Goal: Find specific page/section: Find specific page/section

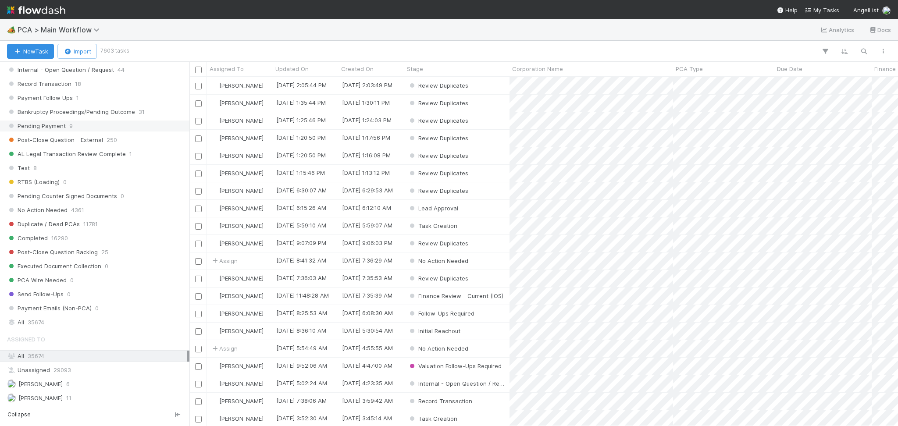
scroll to position [935, 0]
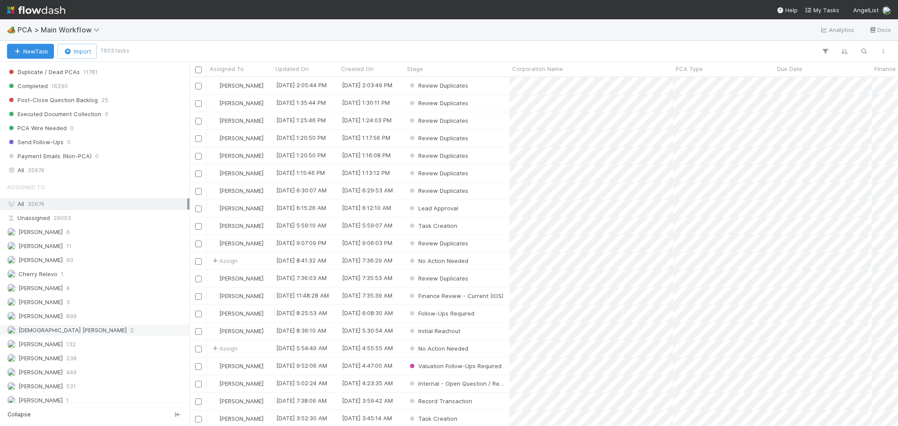
click at [80, 330] on span "[DEMOGRAPHIC_DATA] [PERSON_NAME]" at bounding box center [67, 330] width 120 height 11
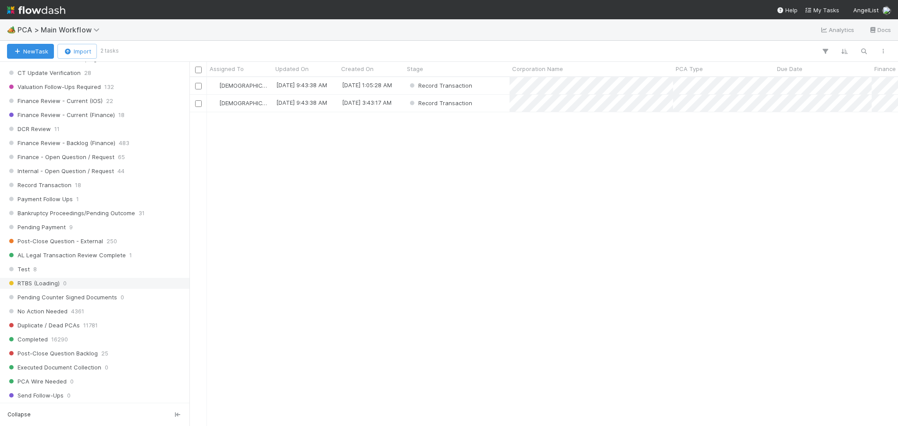
scroll to position [818, 0]
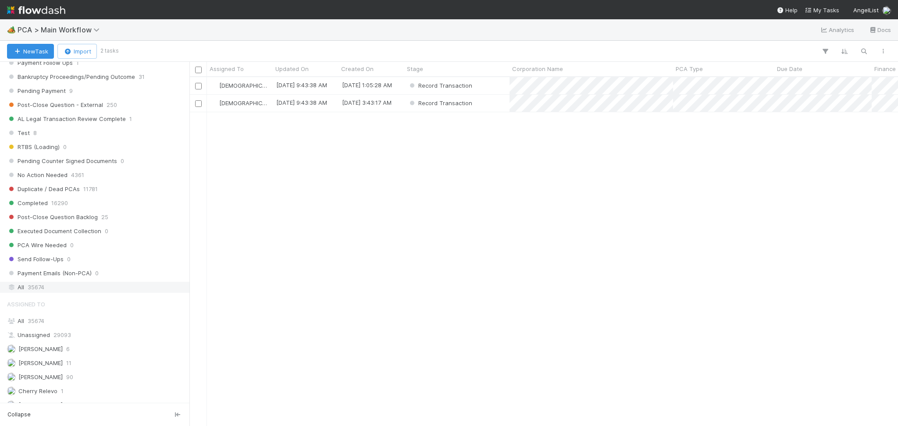
click at [97, 291] on div "All 35674" at bounding box center [97, 287] width 180 height 11
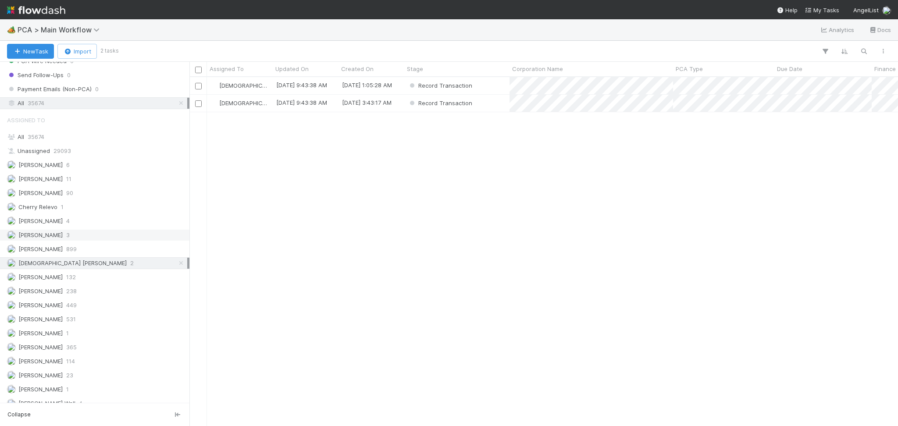
scroll to position [1052, 0]
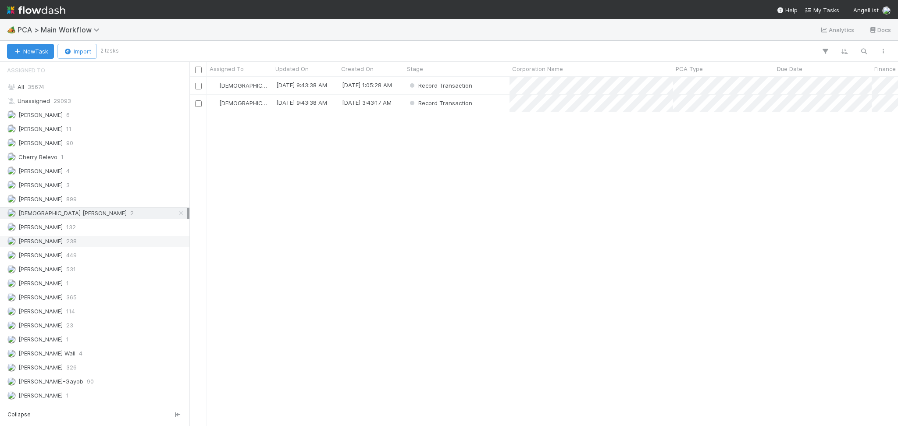
click at [67, 245] on div "Febbie Cervantes 238" at bounding box center [97, 241] width 180 height 11
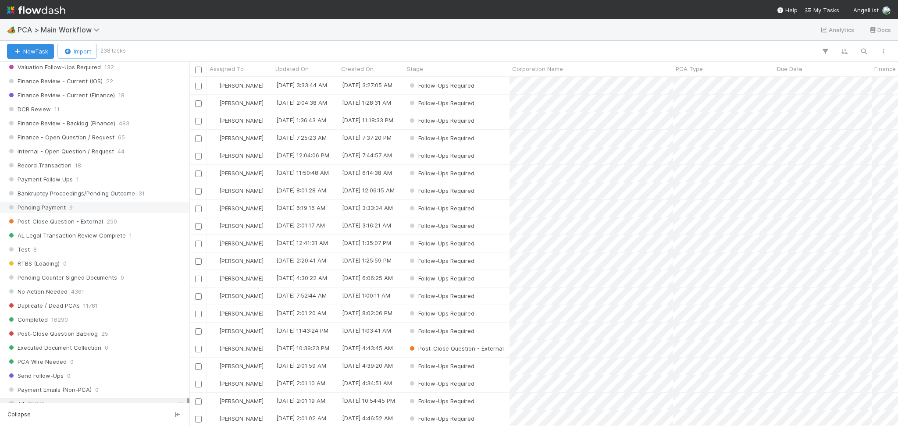
scroll to position [340, 699]
click at [58, 170] on span "Record Transaction" at bounding box center [39, 165] width 64 height 11
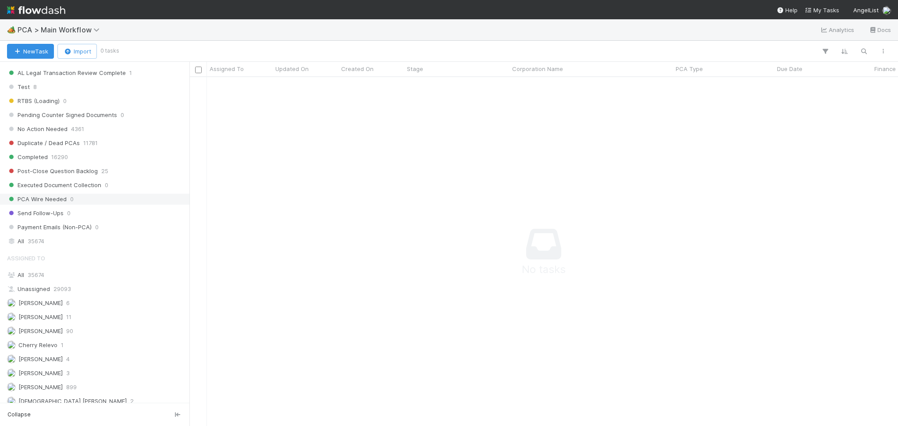
scroll to position [846, 0]
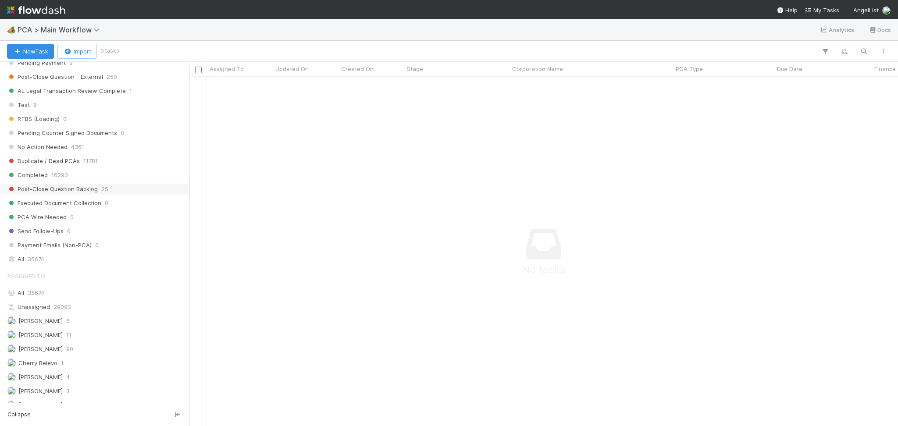
click at [68, 194] on span "Post-Close Question Backlog" at bounding box center [52, 189] width 91 height 11
click at [81, 76] on span "Post-Close Question - External" at bounding box center [55, 76] width 96 height 11
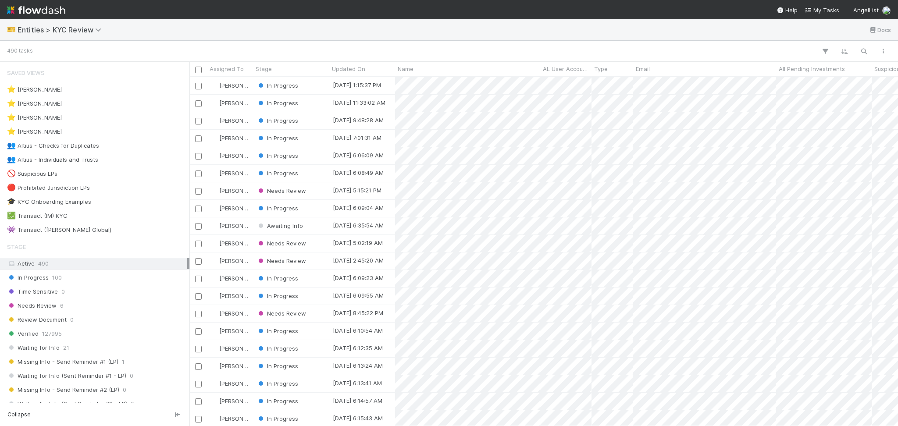
scroll to position [340, 699]
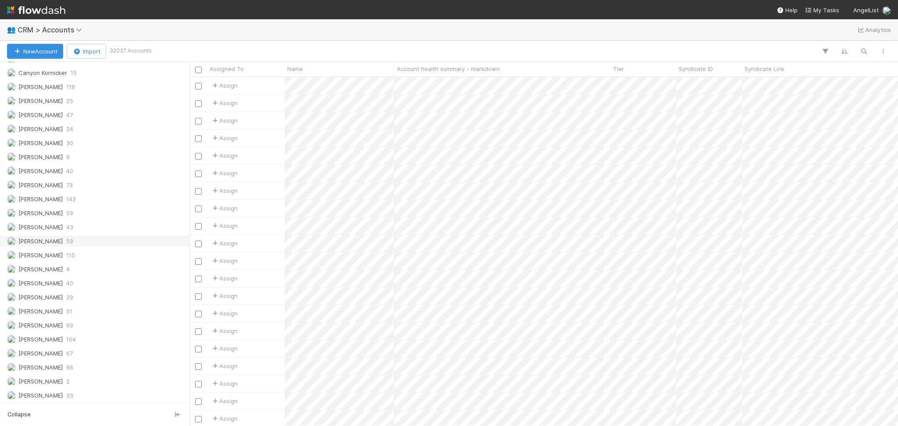
scroll to position [368, 0]
click at [863, 52] on icon "button" at bounding box center [863, 51] width 9 height 8
click at [814, 35] on input at bounding box center [818, 37] width 88 height 11
paste input "Amit Bansal"
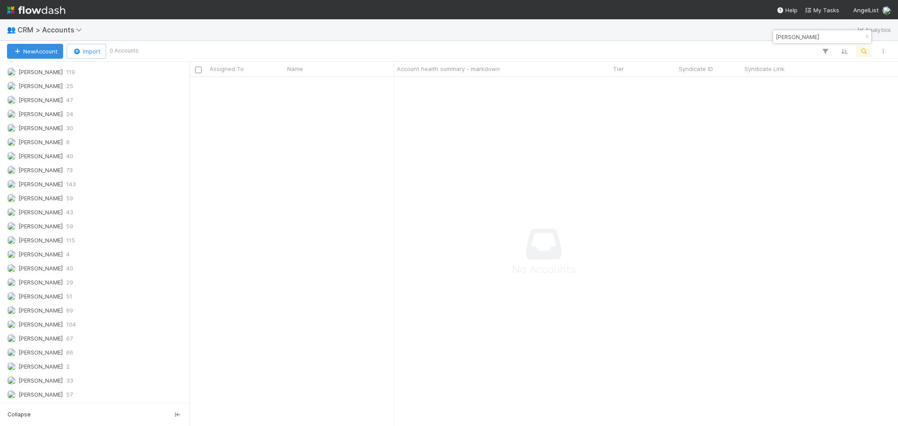
scroll to position [331, 690]
click at [782, 41] on input "Amit Bansal" at bounding box center [818, 37] width 88 height 11
paste input "Gowrishankar R"
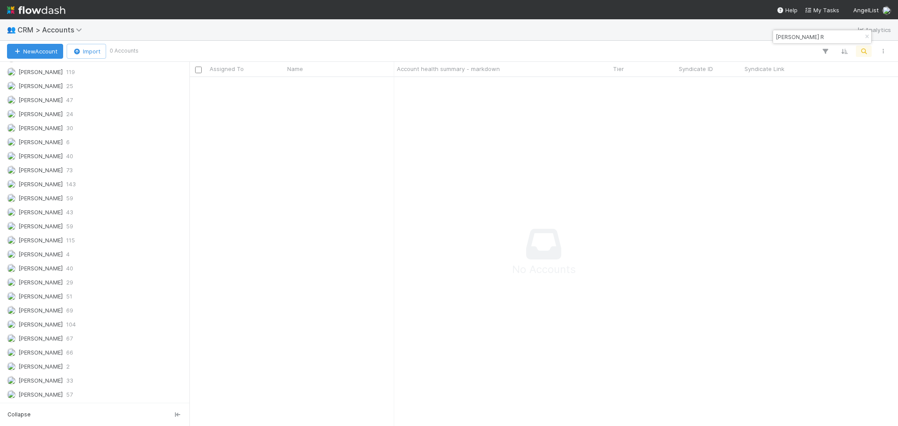
type input "Gowrishankar R"
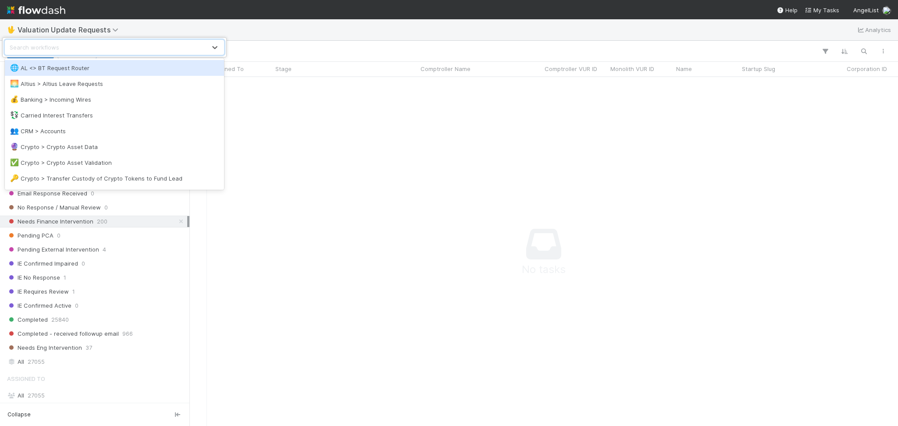
scroll to position [185, 0]
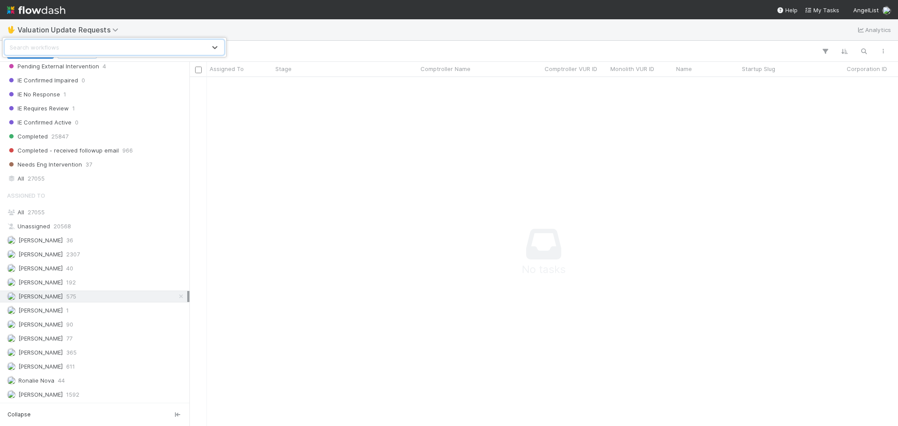
click at [202, 47] on div "Search workflows" at bounding box center [105, 47] width 201 height 14
drag, startPoint x: 271, startPoint y: 21, endPoint x: 257, endPoint y: 20, distance: 14.1
click at [272, 21] on div "0 results available. Select is focused ,type to refine list, press Down to open…" at bounding box center [449, 213] width 898 height 426
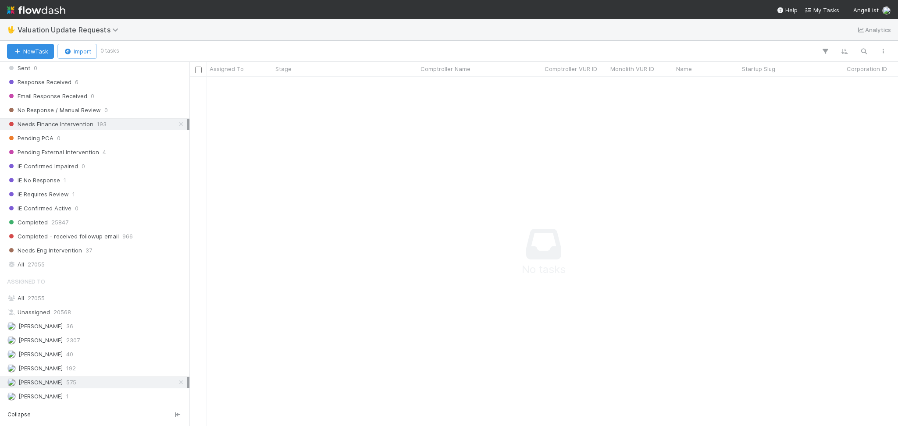
scroll to position [0, 0]
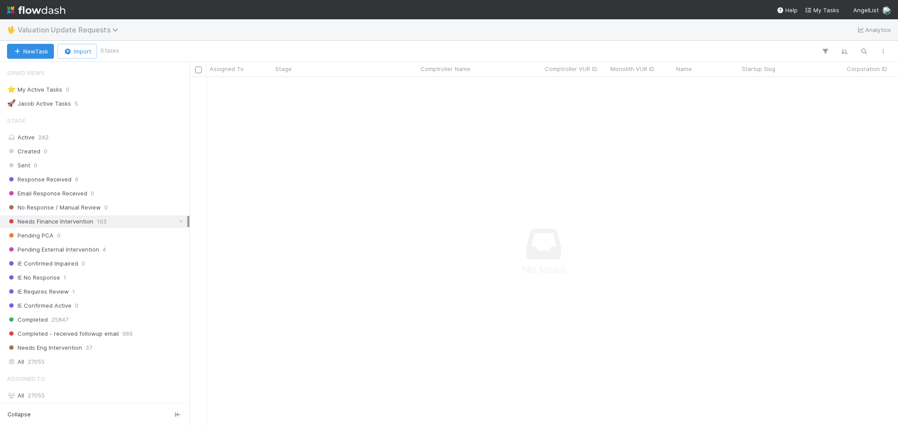
click at [82, 27] on span "Valuation Update Requests" at bounding box center [70, 29] width 105 height 9
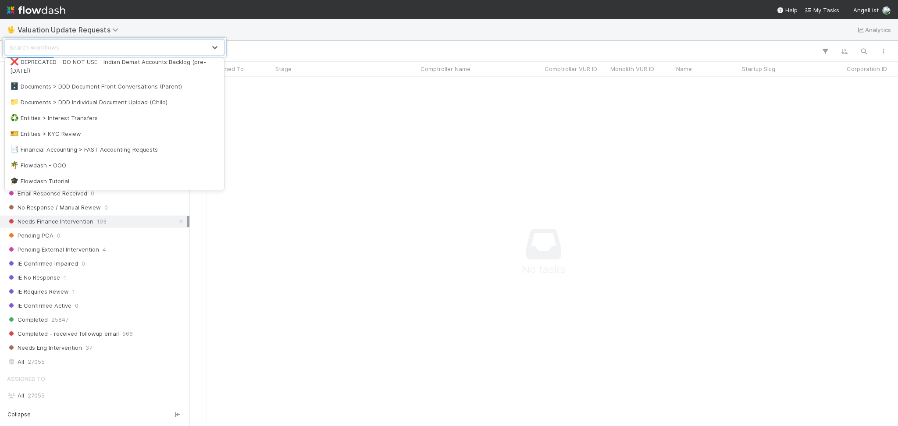
scroll to position [175, 0]
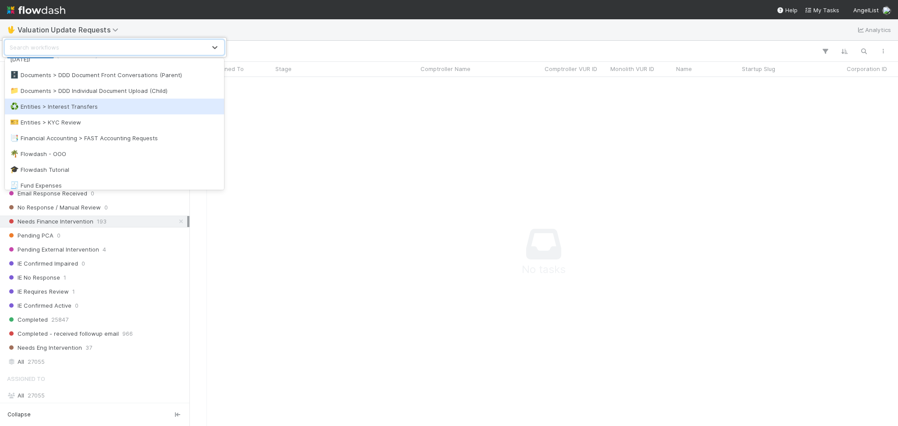
click at [120, 112] on div "♻️ Entities > Interest Transfers" at bounding box center [114, 107] width 219 height 16
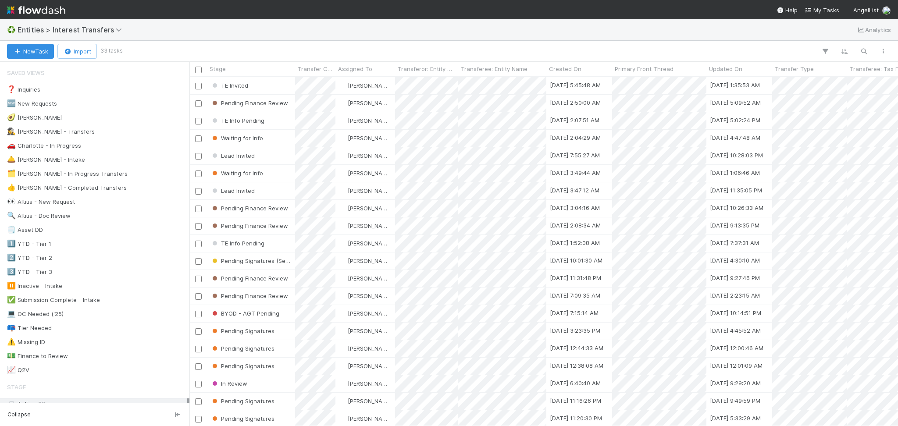
scroll to position [340, 699]
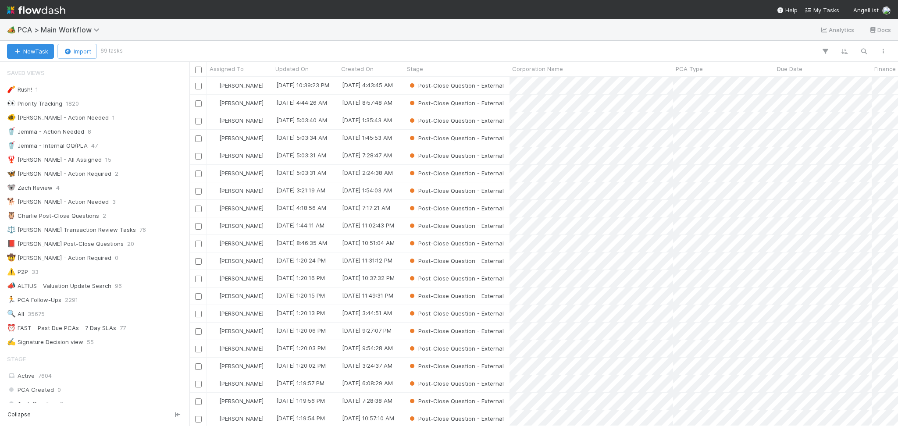
scroll to position [846, 0]
